Goal: Navigation & Orientation: Find specific page/section

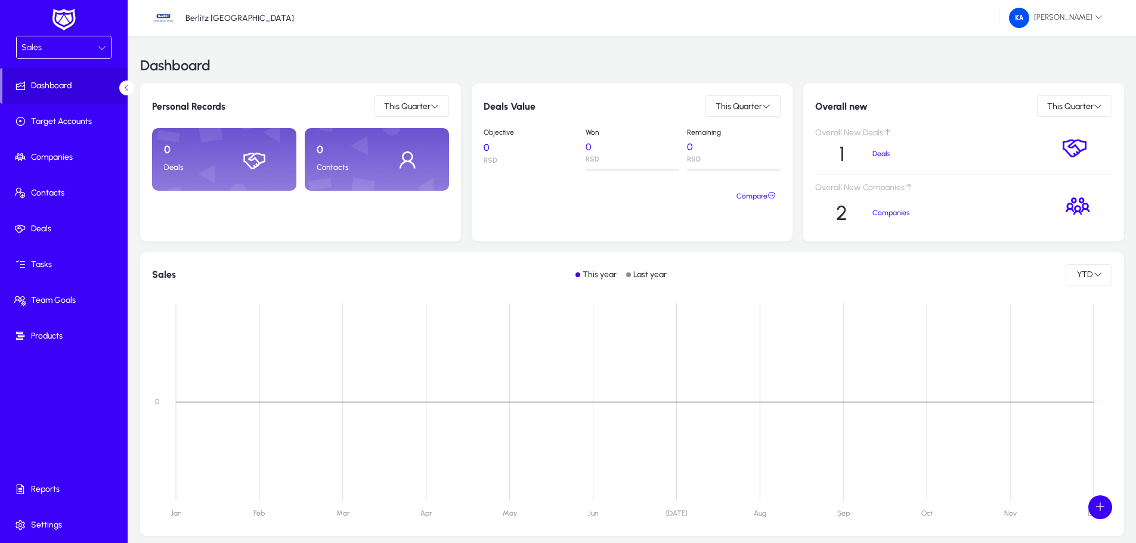
click at [103, 41] on div at bounding box center [102, 48] width 8 height 14
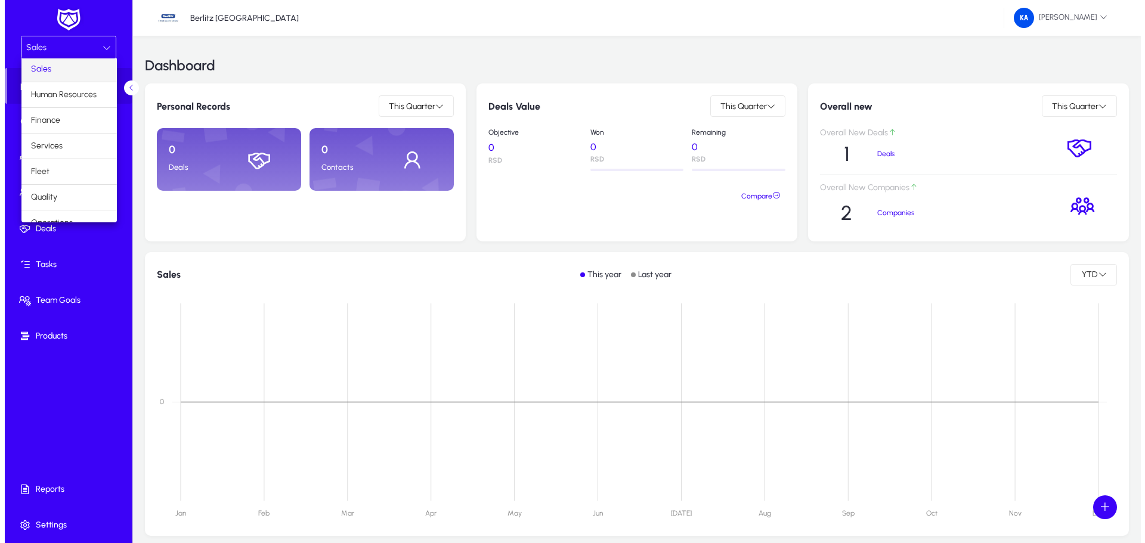
scroll to position [41, 0]
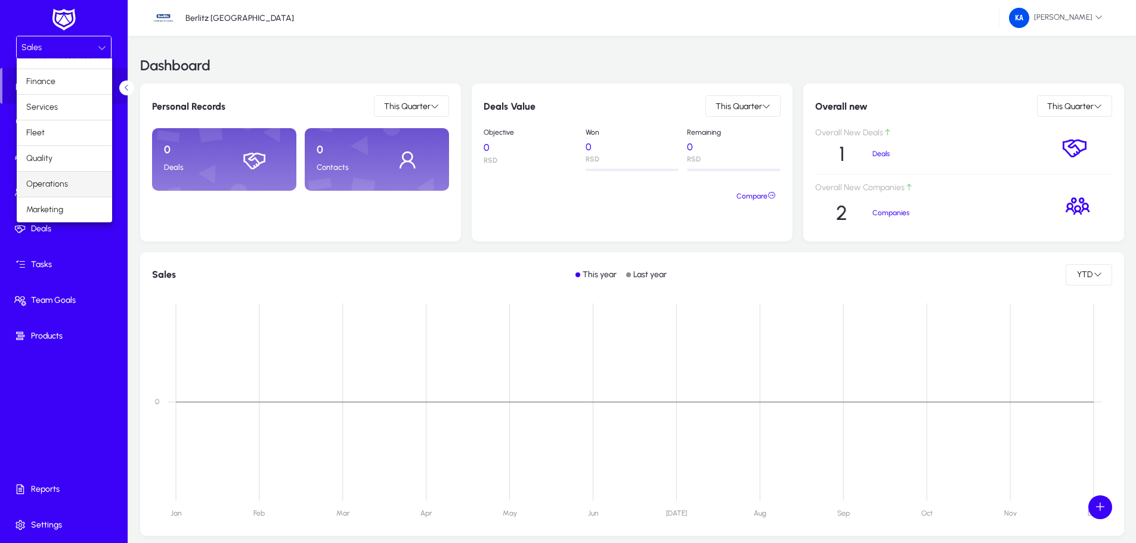
click at [61, 185] on span "Operations" at bounding box center [47, 184] width 42 height 14
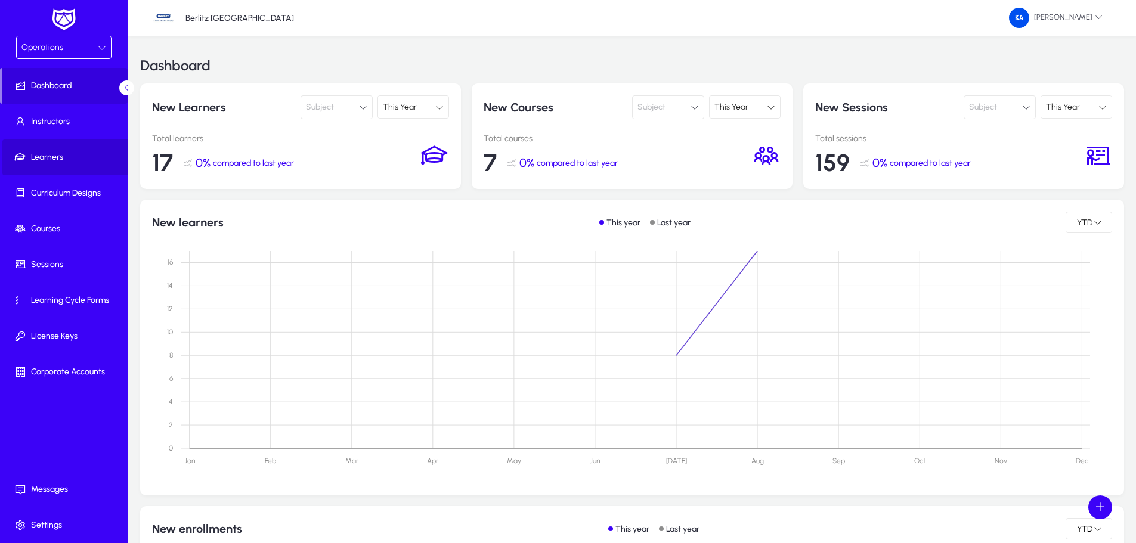
click at [47, 151] on span "Learners" at bounding box center [66, 157] width 128 height 12
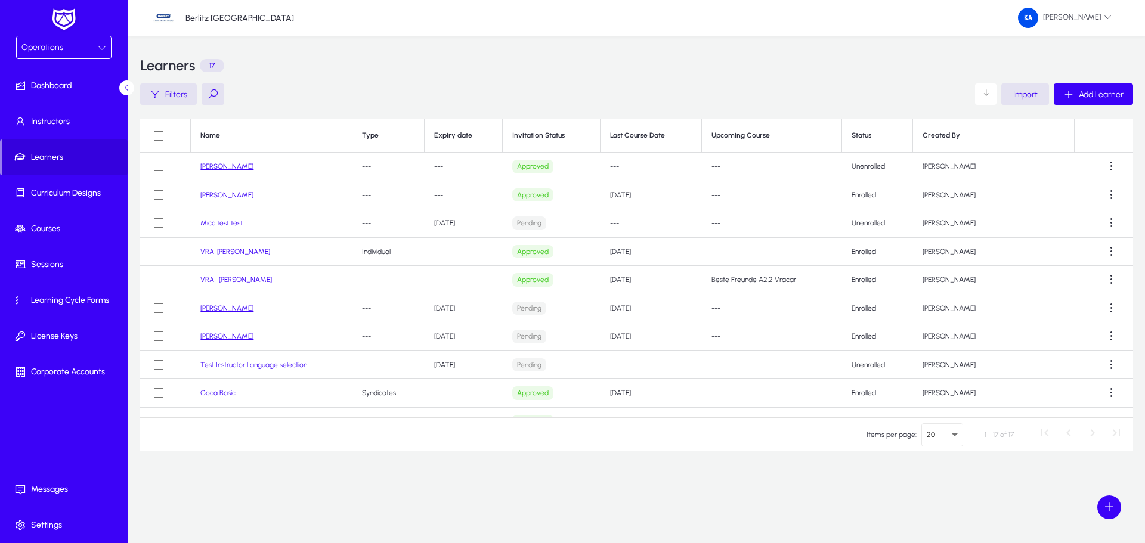
click at [253, 252] on link "VRA-[PERSON_NAME]" at bounding box center [235, 251] width 70 height 8
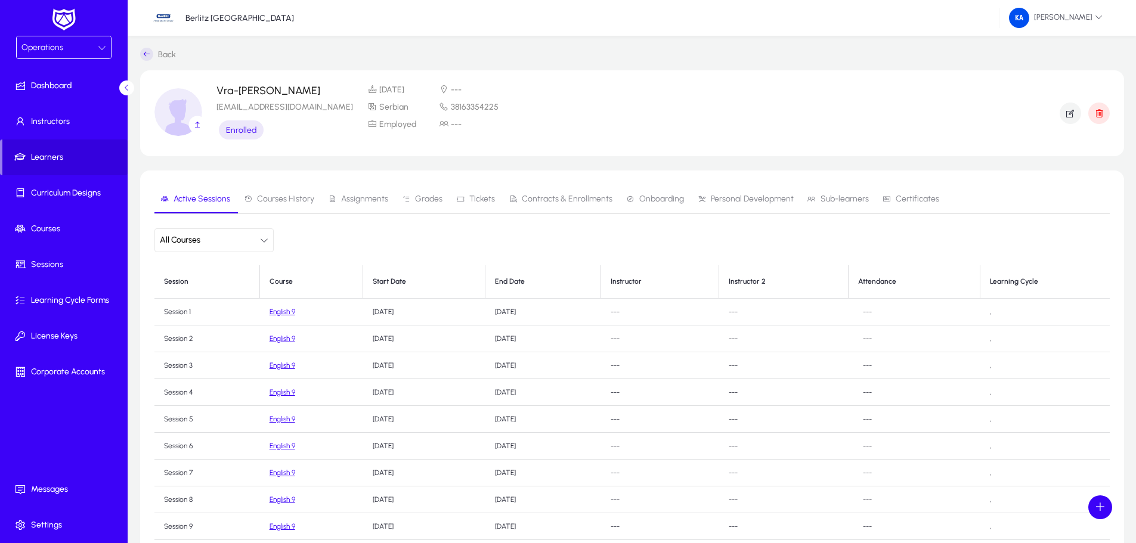
scroll to position [4, 0]
click at [283, 311] on link "English 9" at bounding box center [283, 308] width 26 height 8
click at [284, 337] on link "English 9" at bounding box center [283, 335] width 26 height 8
click at [59, 159] on span "Learners" at bounding box center [64, 157] width 125 height 12
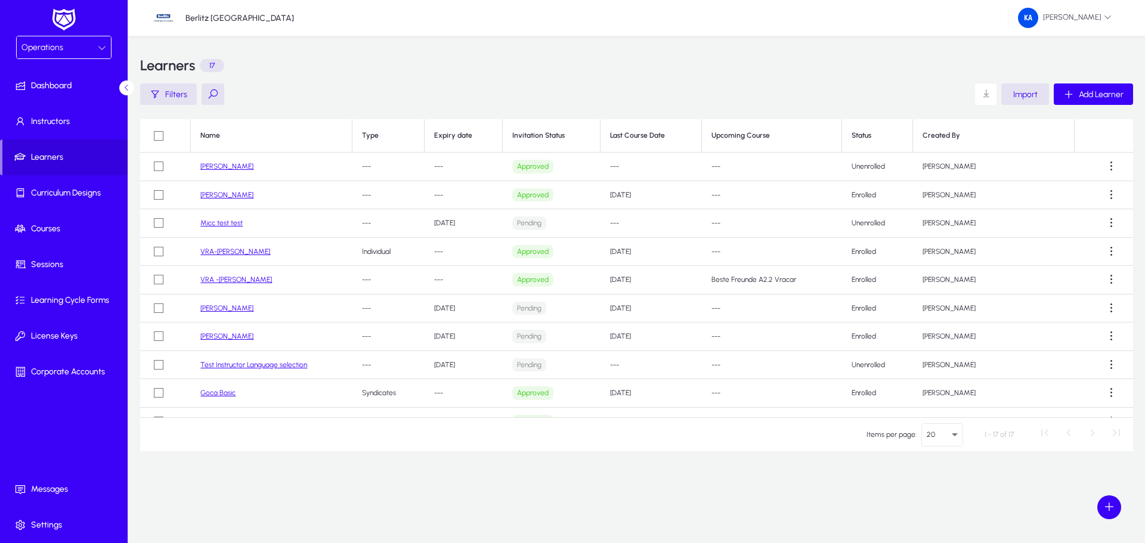
click at [244, 250] on link "VRA-[PERSON_NAME]" at bounding box center [235, 251] width 70 height 8
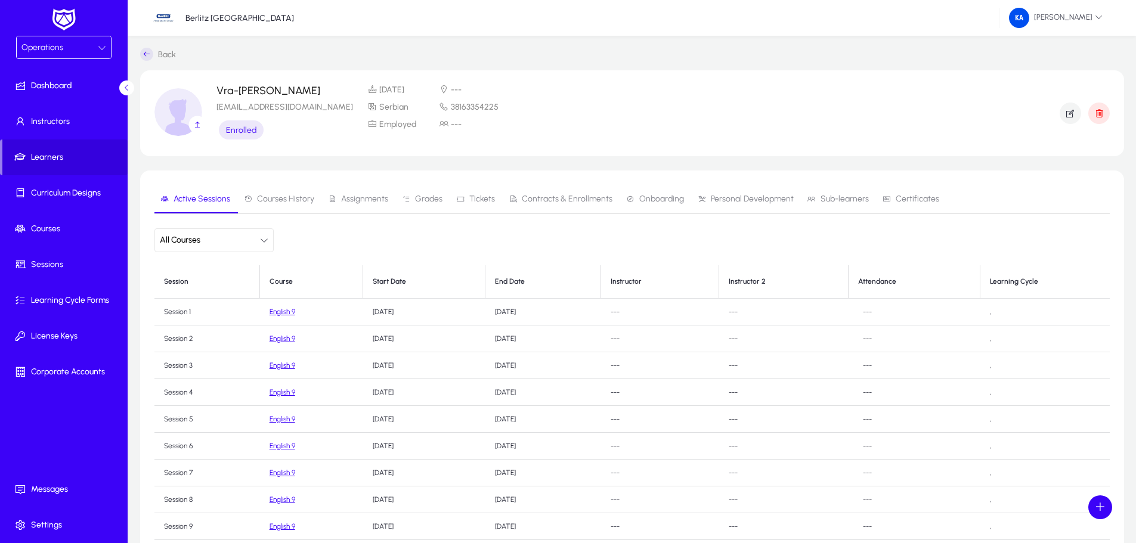
click at [280, 314] on link "English 9" at bounding box center [283, 312] width 26 height 8
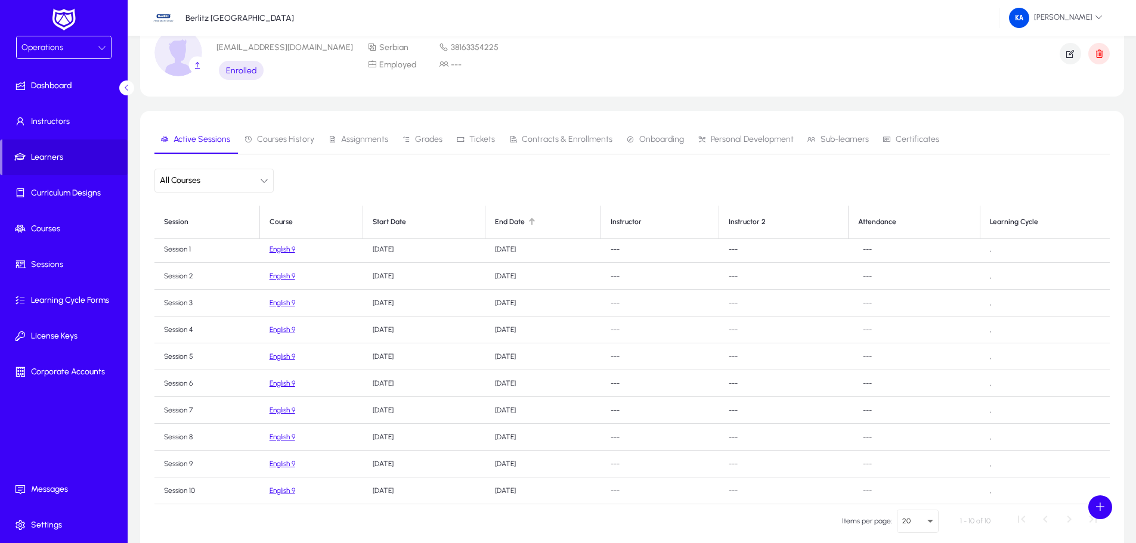
scroll to position [4, 0]
click at [285, 249] on link "English 9" at bounding box center [283, 249] width 26 height 8
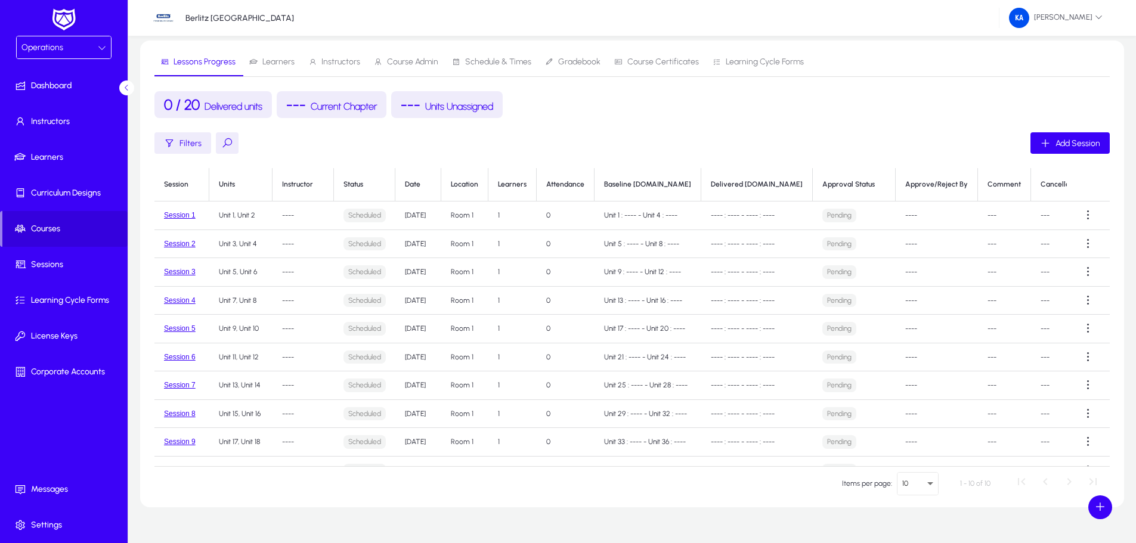
scroll to position [60, 0]
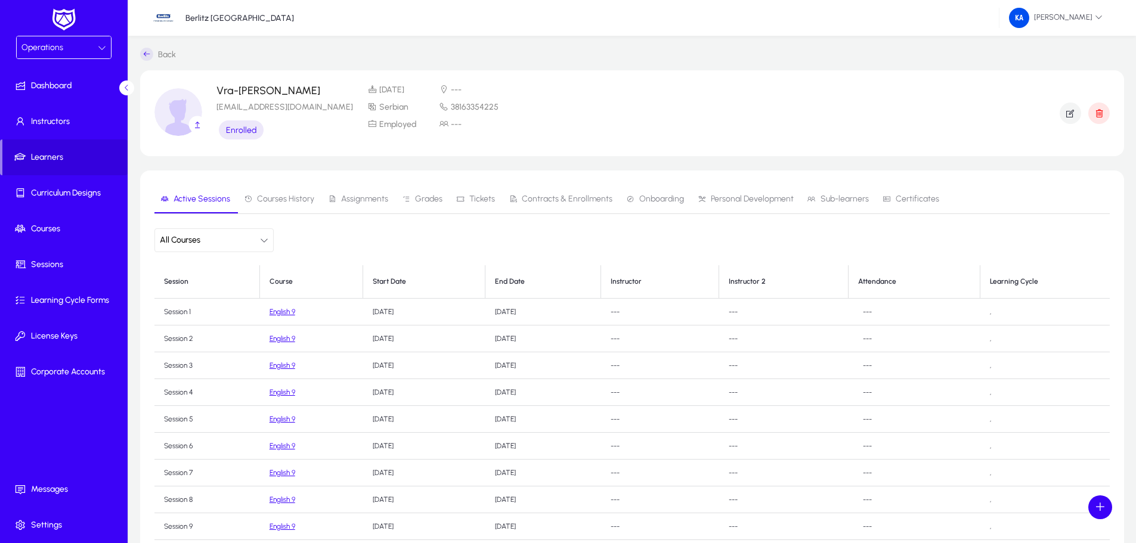
click at [101, 44] on icon at bounding box center [102, 48] width 8 height 8
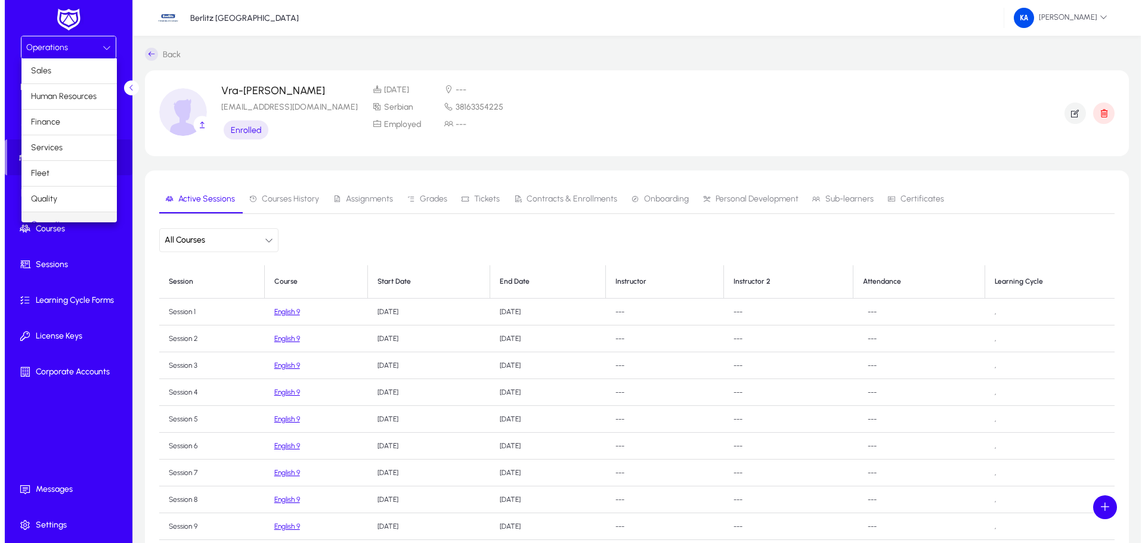
scroll to position [15, 0]
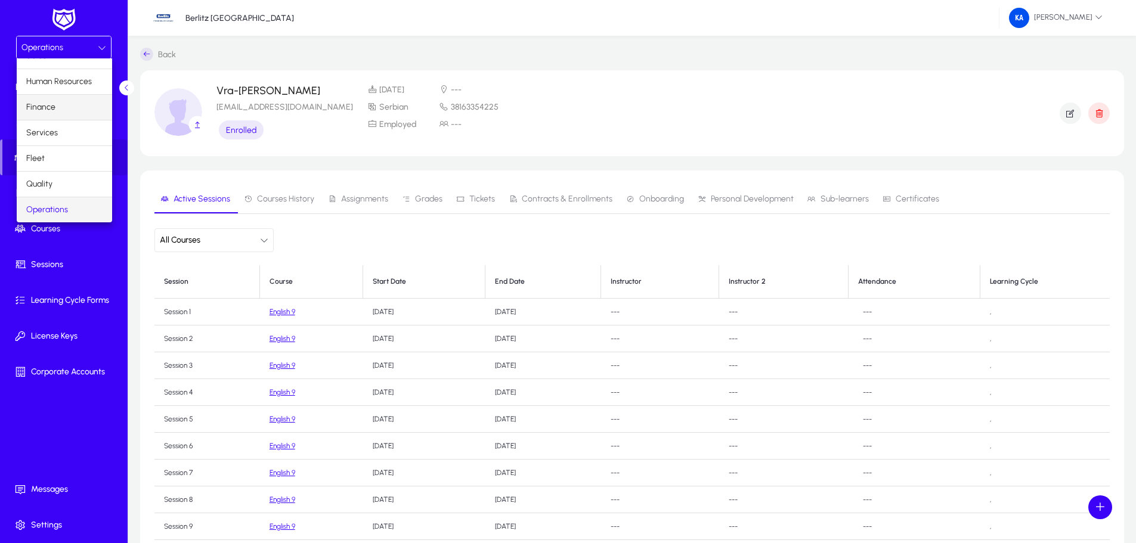
click at [49, 106] on span "Finance" at bounding box center [40, 107] width 29 height 14
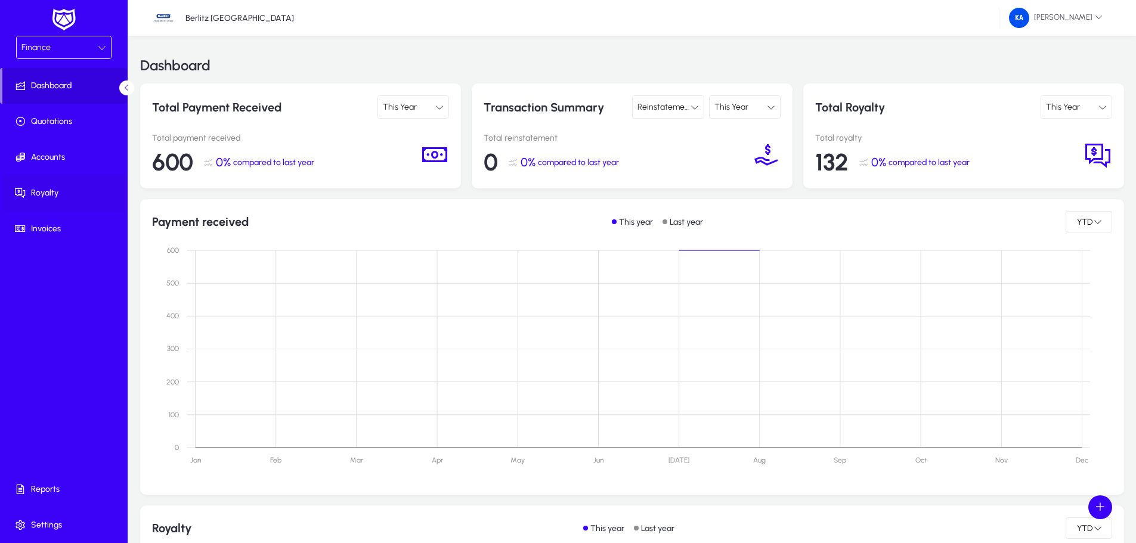
click at [40, 197] on span "Royalty" at bounding box center [66, 193] width 128 height 12
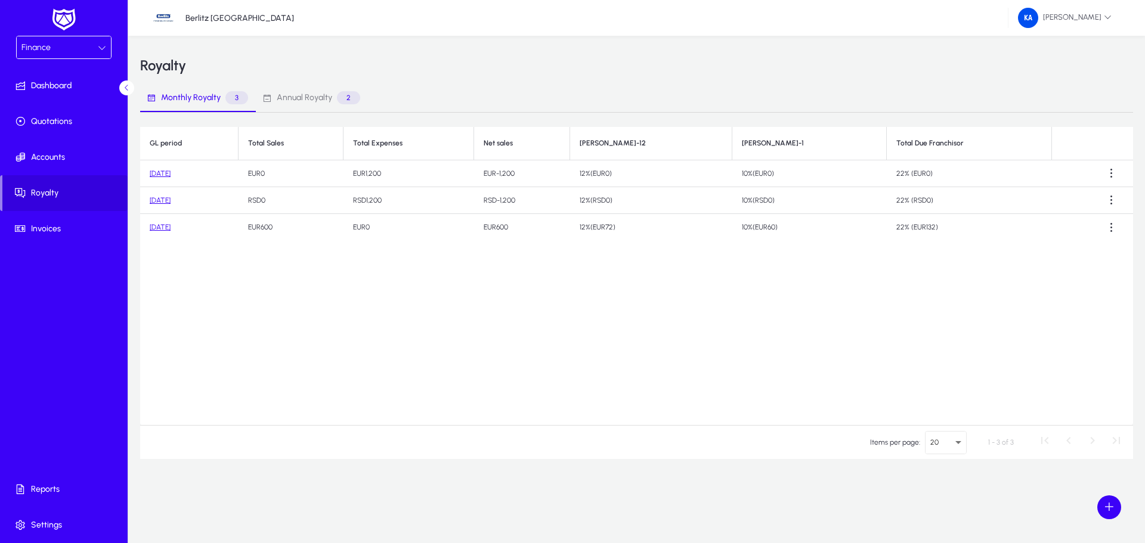
click at [105, 45] on icon at bounding box center [102, 48] width 8 height 8
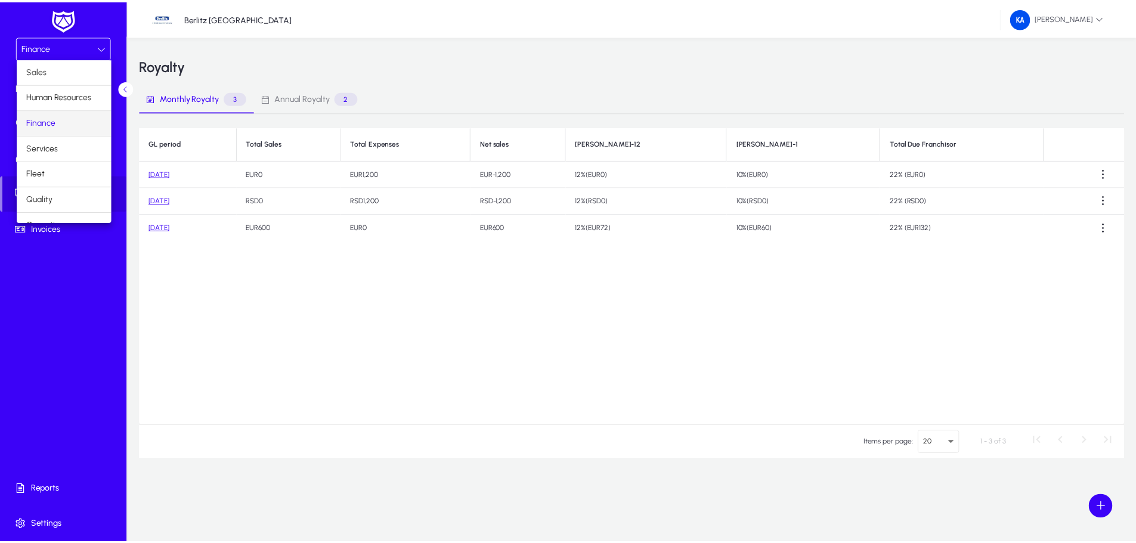
scroll to position [41, 0]
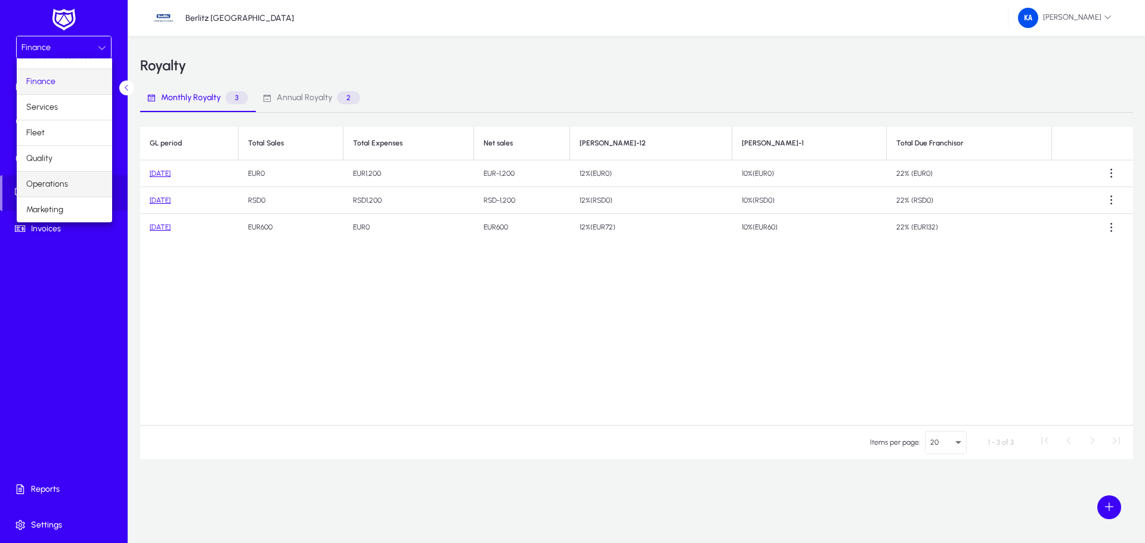
click at [73, 184] on mat-option "Operations" at bounding box center [64, 184] width 95 height 25
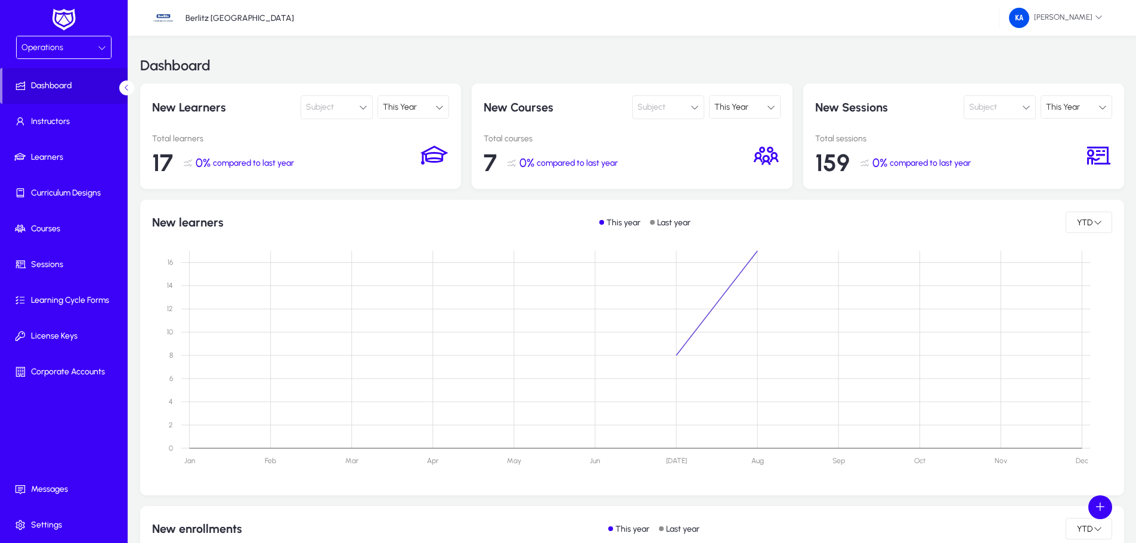
click at [102, 49] on icon at bounding box center [102, 48] width 8 height 8
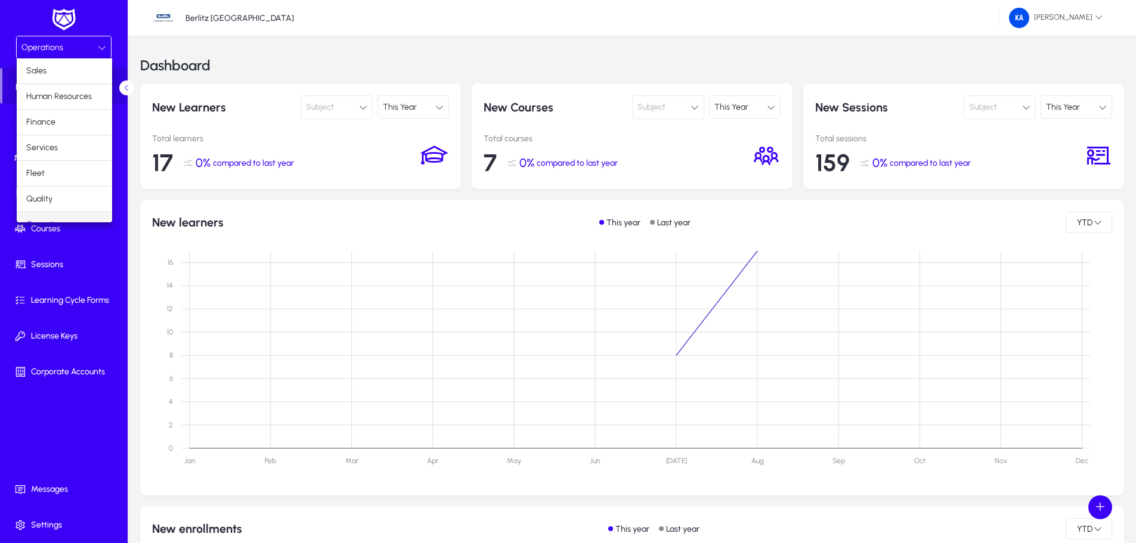
scroll to position [15, 0]
click at [100, 45] on div at bounding box center [568, 271] width 1136 height 543
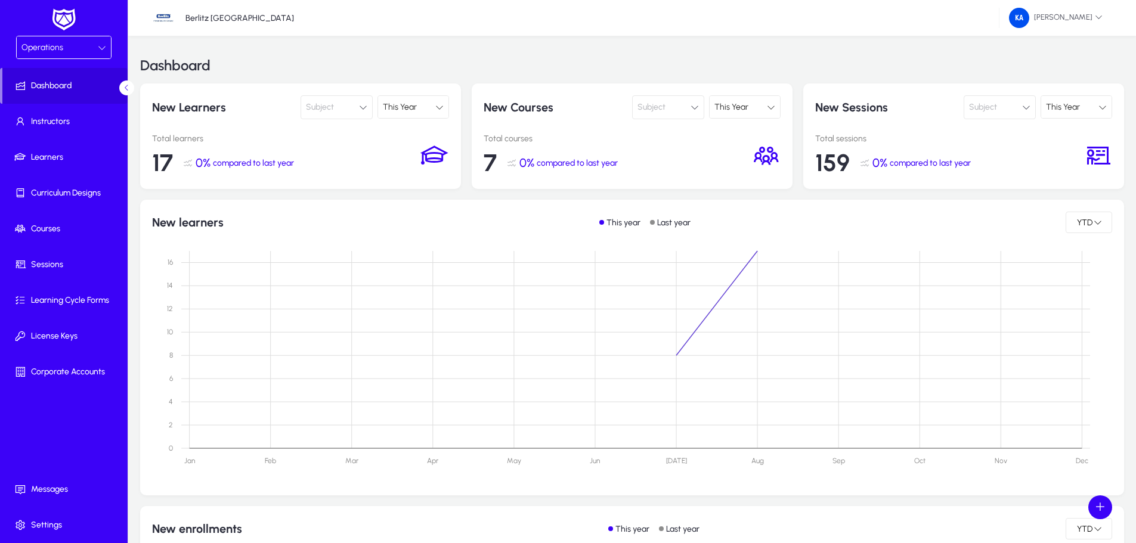
click at [100, 45] on icon at bounding box center [102, 48] width 8 height 8
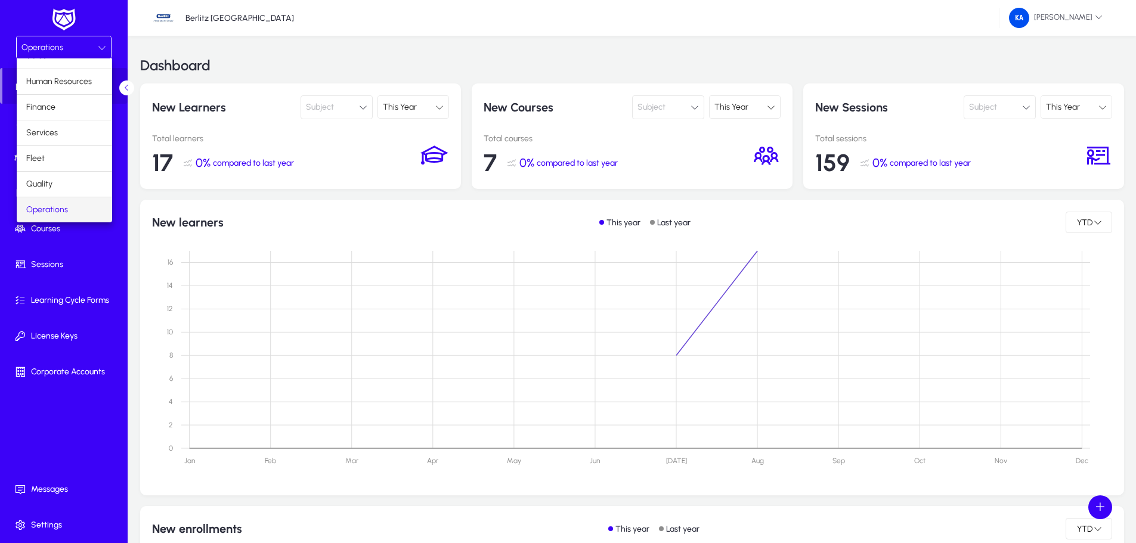
scroll to position [0, 0]
click at [75, 76] on mat-option "Sales" at bounding box center [64, 70] width 95 height 25
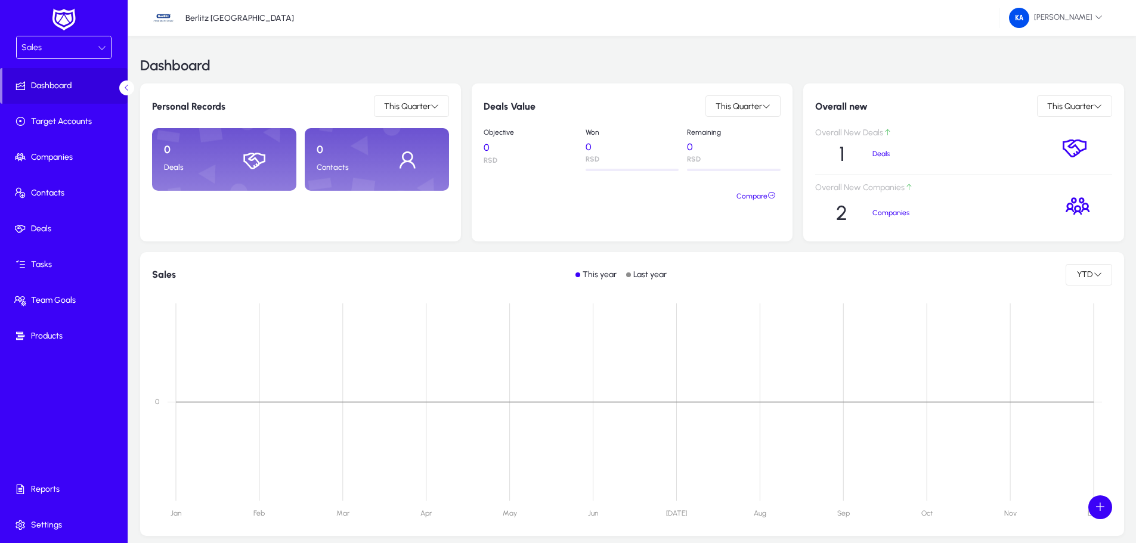
click at [104, 42] on div at bounding box center [102, 48] width 8 height 14
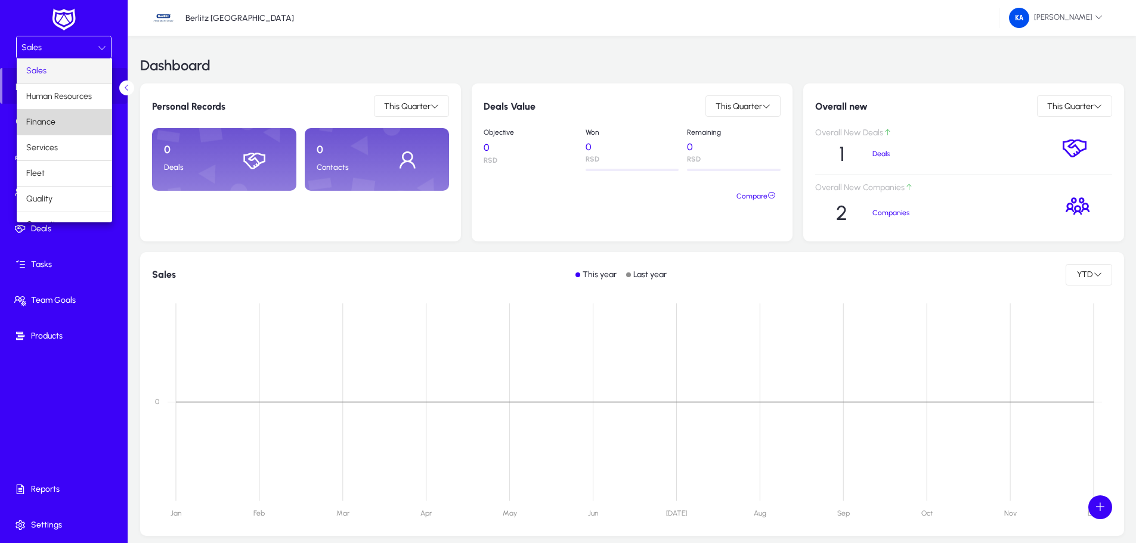
click at [69, 115] on mat-option "Finance" at bounding box center [64, 122] width 95 height 25
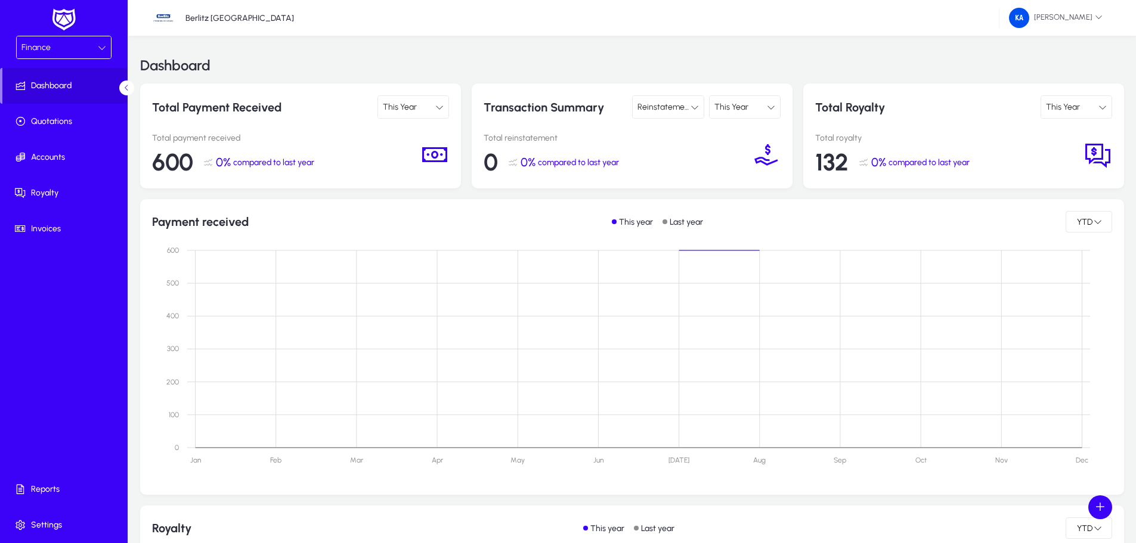
click at [104, 47] on icon at bounding box center [102, 48] width 8 height 8
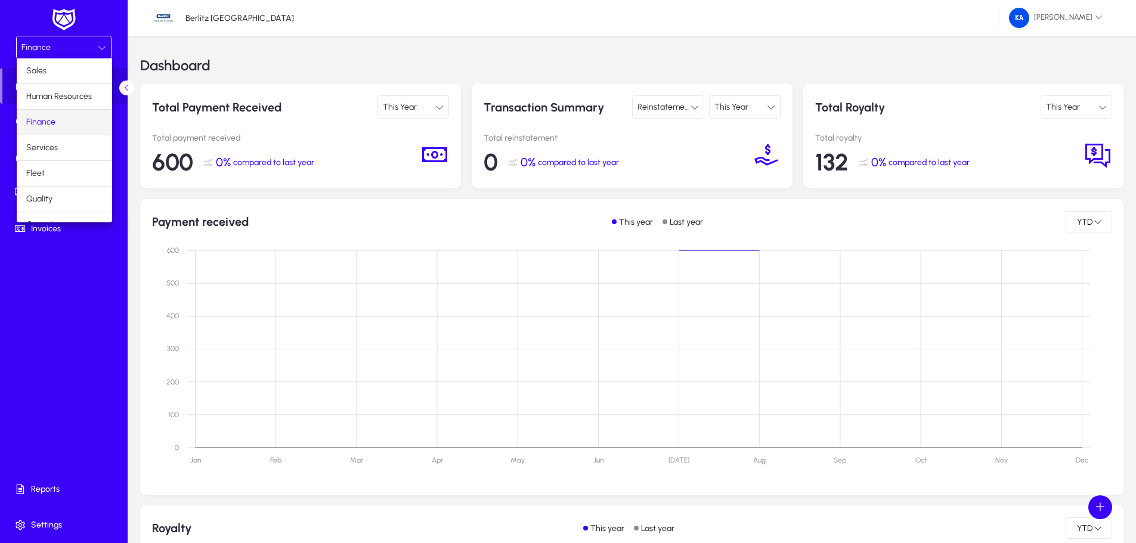
scroll to position [41, 0]
click at [75, 180] on mat-option "Operations" at bounding box center [64, 184] width 95 height 25
